Goal: Task Accomplishment & Management: Complete application form

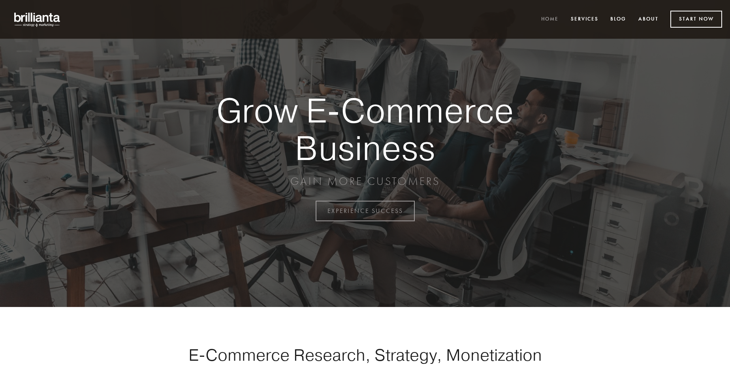
scroll to position [2070, 0]
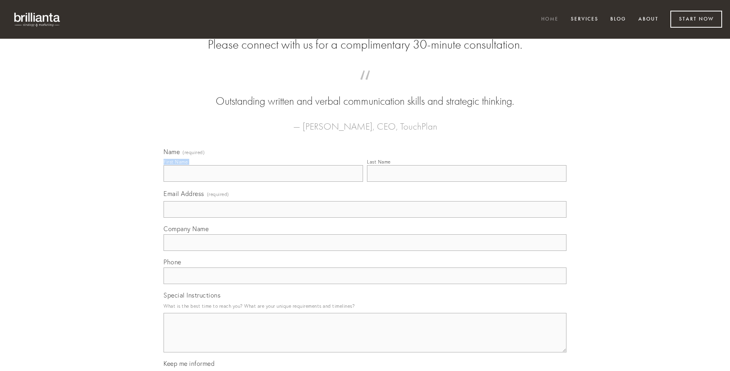
type input "[PERSON_NAME]"
click at [466, 182] on input "Last Name" at bounding box center [466, 173] width 199 height 17
type input "[PERSON_NAME]"
click at [365, 218] on input "Email Address (required)" at bounding box center [364, 209] width 403 height 17
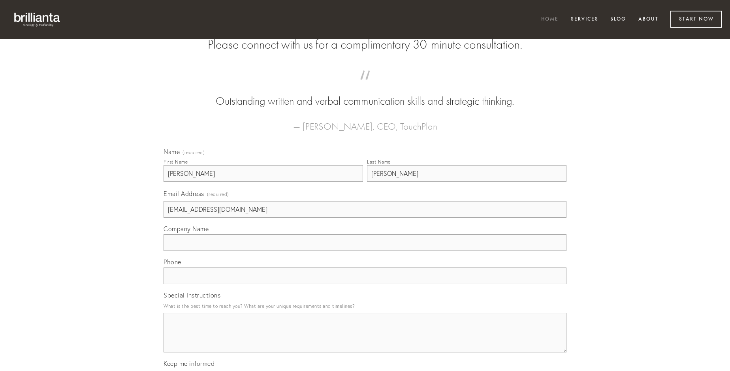
type input "[EMAIL_ADDRESS][DOMAIN_NAME]"
click at [365, 251] on input "Company Name" at bounding box center [364, 242] width 403 height 17
type input "tollo"
click at [365, 284] on input "text" at bounding box center [364, 275] width 403 height 17
click at [365, 340] on textarea "Special Instructions" at bounding box center [364, 332] width 403 height 39
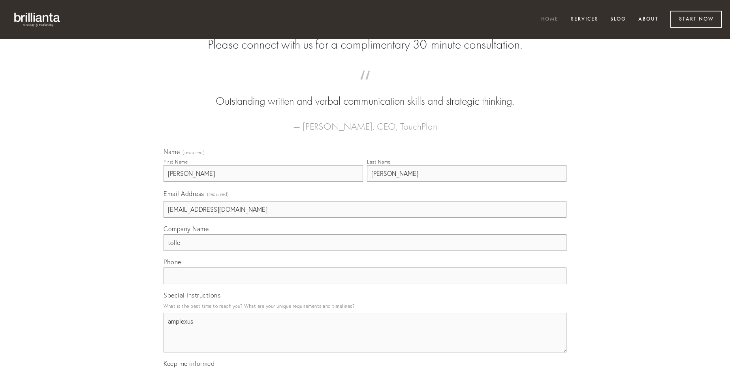
type textarea "amplexus"
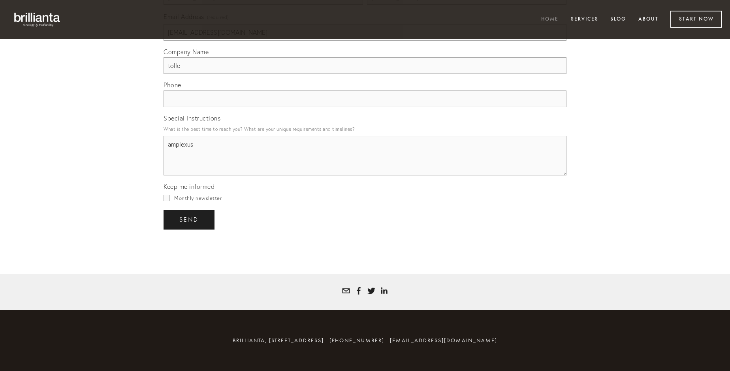
click at [190, 219] on span "send" at bounding box center [188, 219] width 19 height 7
